Goal: Register for event/course

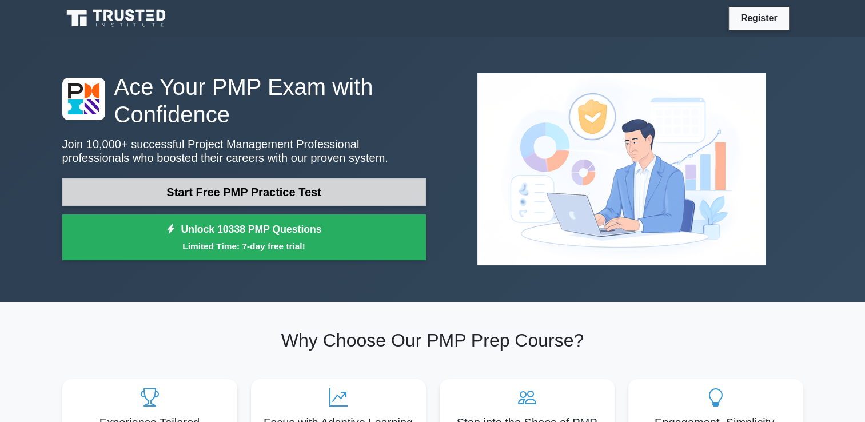
drag, startPoint x: 0, startPoint y: 0, endPoint x: 389, endPoint y: 183, distance: 429.7
click at [389, 183] on link "Start Free PMP Practice Test" at bounding box center [244, 191] width 364 height 27
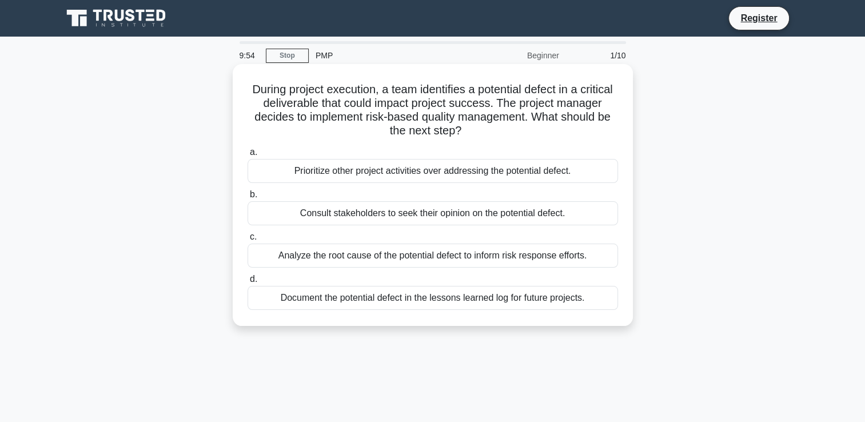
click at [469, 181] on div "Prioritize other project activities over addressing the potential defect." at bounding box center [433, 171] width 371 height 24
click at [248, 156] on input "a. Prioritize other project activities over addressing the potential defect." at bounding box center [248, 152] width 0 height 7
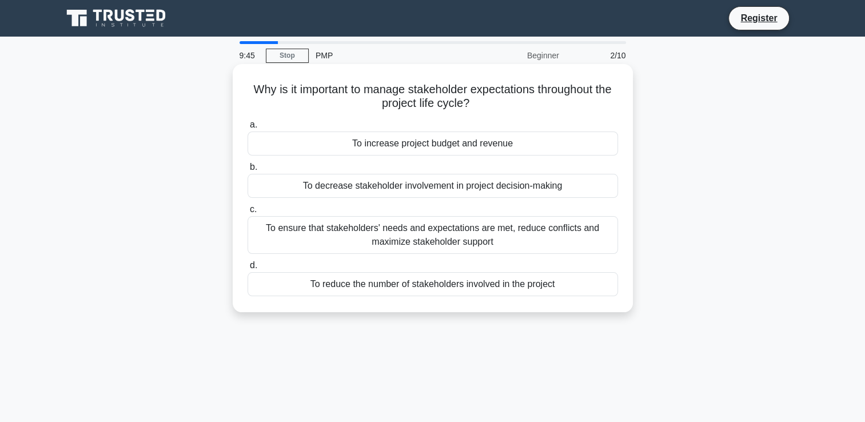
click at [439, 143] on div "To increase project budget and revenue" at bounding box center [433, 144] width 371 height 24
click at [248, 129] on input "a. To increase project budget and revenue" at bounding box center [248, 124] width 0 height 7
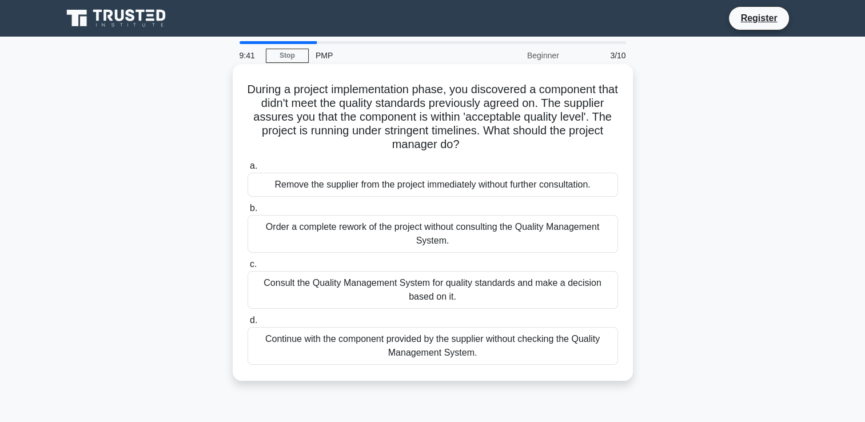
click at [368, 243] on div "Order a complete rework of the project without consulting the Quality Managemen…" at bounding box center [433, 234] width 371 height 38
click at [248, 212] on input "b. Order a complete rework of the project without consulting the Quality Manage…" at bounding box center [248, 208] width 0 height 7
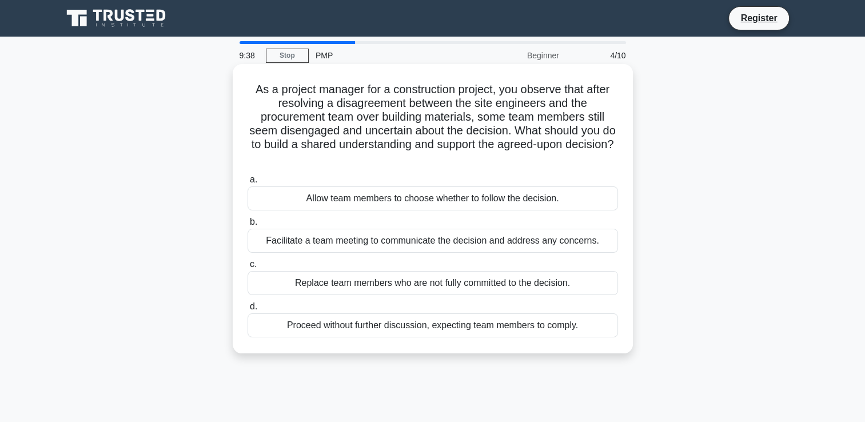
click at [325, 285] on div "Replace team members who are not fully committed to the decision." at bounding box center [433, 283] width 371 height 24
click at [248, 268] on input "c. Replace team members who are not fully committed to the decision." at bounding box center [248, 264] width 0 height 7
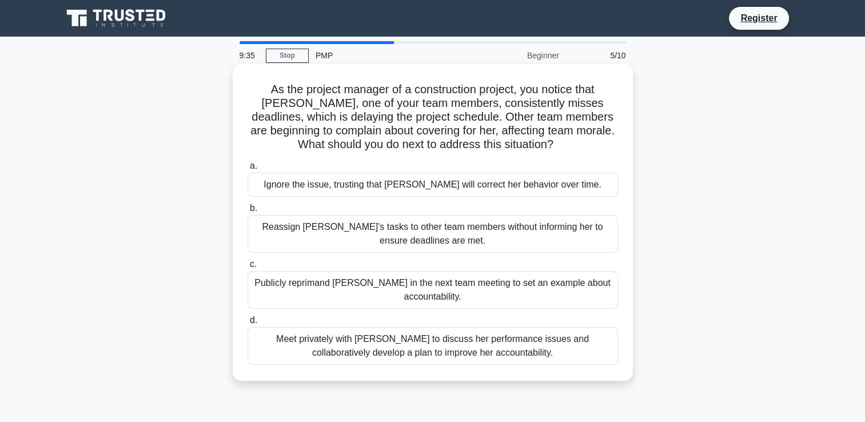
click at [439, 189] on div "Ignore the issue, trusting that Emily will correct her behavior over time." at bounding box center [433, 185] width 371 height 24
click at [248, 170] on input "a. Ignore the issue, trusting that Emily will correct her behavior over time." at bounding box center [248, 165] width 0 height 7
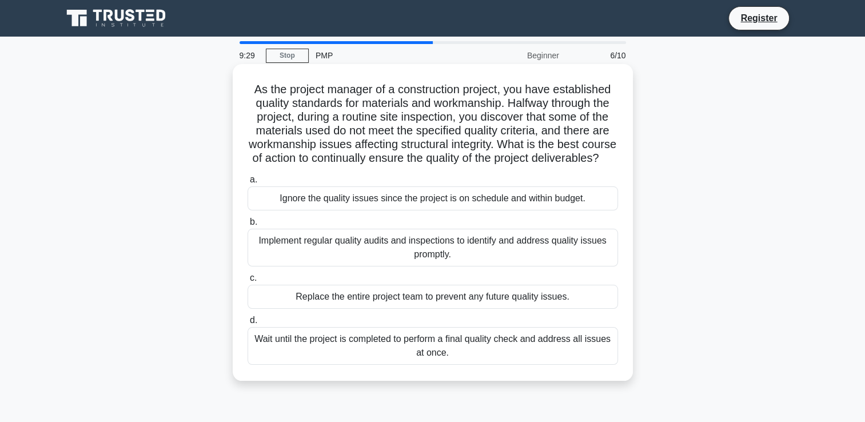
click at [422, 257] on div "Implement regular quality audits and inspections to identify and address qualit…" at bounding box center [433, 248] width 371 height 38
click at [248, 226] on input "b. Implement regular quality audits and inspections to identify and address qua…" at bounding box center [248, 221] width 0 height 7
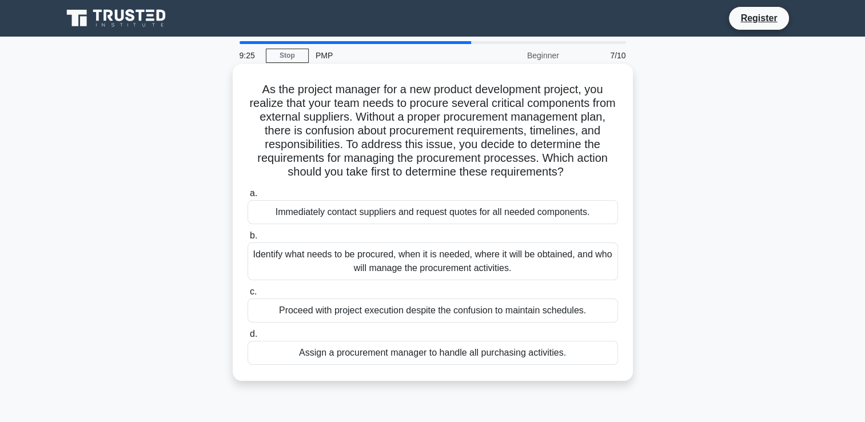
click at [373, 220] on div "Immediately contact suppliers and request quotes for all needed components." at bounding box center [433, 212] width 371 height 24
click at [248, 197] on input "a. Immediately contact suppliers and request quotes for all needed components." at bounding box center [248, 193] width 0 height 7
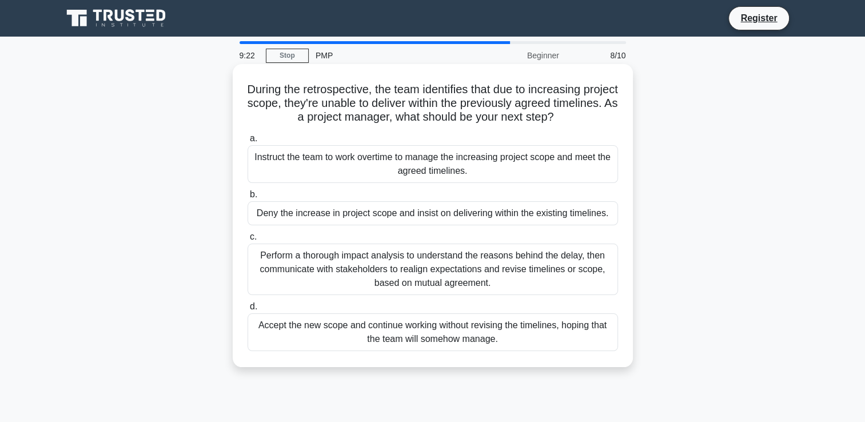
click at [364, 268] on div "Perform a thorough impact analysis to understand the reasons behind the delay, …" at bounding box center [433, 269] width 371 height 51
click at [248, 241] on input "c. Perform a thorough impact analysis to understand the reasons behind the dela…" at bounding box center [248, 236] width 0 height 7
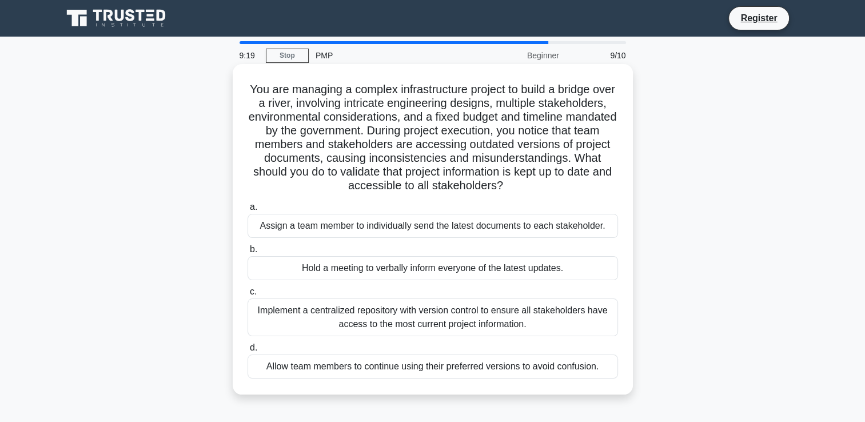
click at [370, 224] on div "Assign a team member to individually send the latest documents to each stakehol…" at bounding box center [433, 226] width 371 height 24
click at [248, 211] on input "a. Assign a team member to individually send the latest documents to each stake…" at bounding box center [248, 207] width 0 height 7
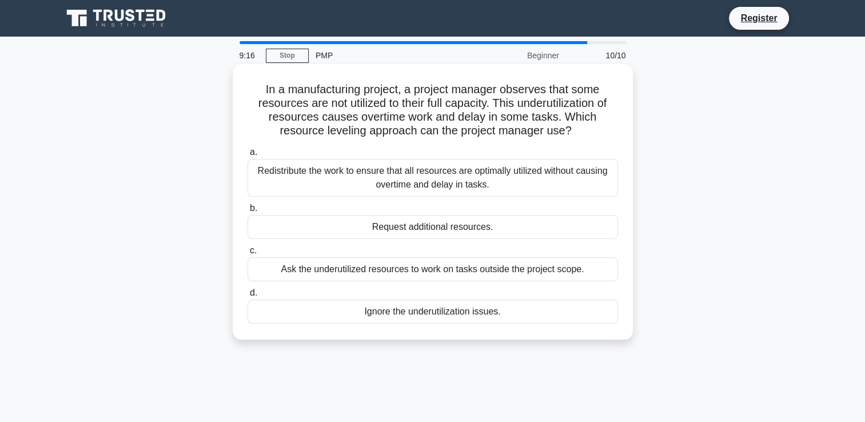
click at [380, 226] on div "Request additional resources." at bounding box center [433, 227] width 371 height 24
click at [248, 212] on input "b. Request additional resources." at bounding box center [248, 208] width 0 height 7
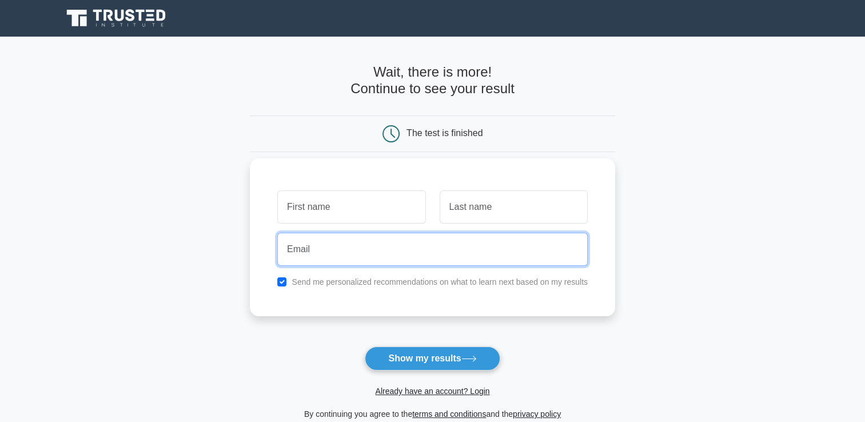
click at [363, 262] on input "email" at bounding box center [432, 249] width 311 height 33
type input "[EMAIL_ADDRESS][DOMAIN_NAME]"
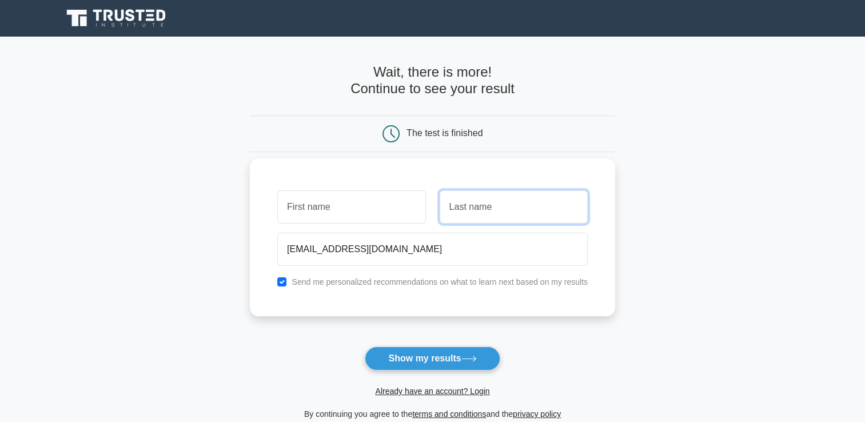
click at [466, 208] on input "text" at bounding box center [514, 206] width 148 height 33
type input "issa"
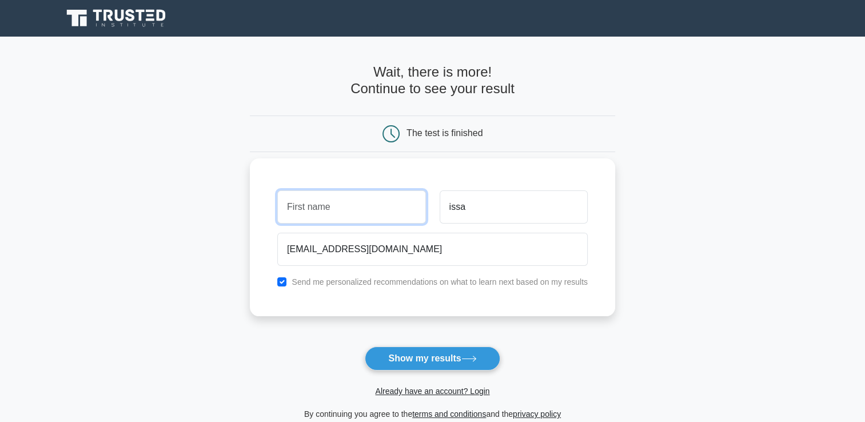
click at [403, 208] on input "text" at bounding box center [351, 206] width 148 height 33
type input "ramla"
click at [365, 347] on button "Show my results" at bounding box center [432, 359] width 135 height 24
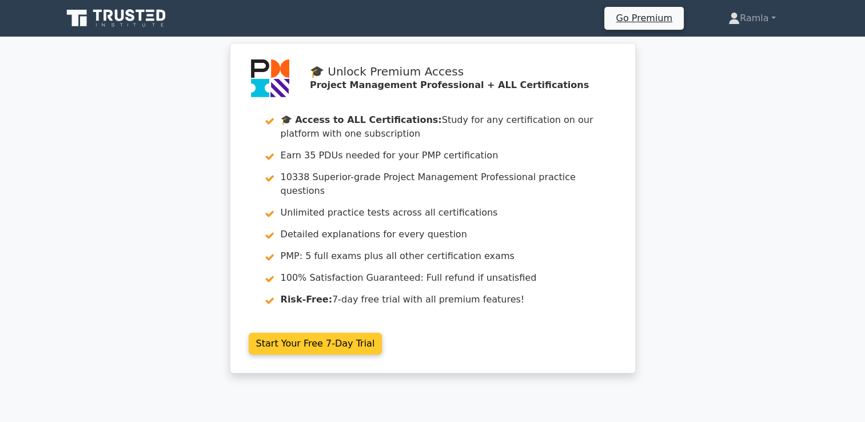
click at [345, 333] on link "Start Your Free 7-Day Trial" at bounding box center [316, 344] width 134 height 22
